Goal: Find specific page/section: Find specific page/section

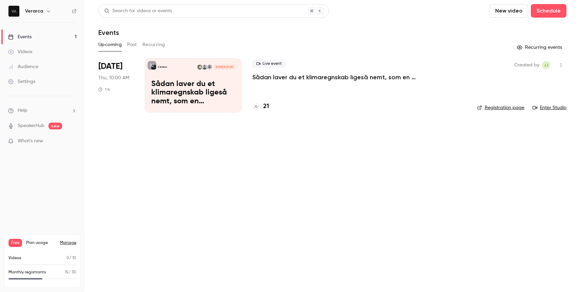
click at [262, 108] on div "21" at bounding box center [260, 106] width 17 height 9
